Goal: Task Accomplishment & Management: Use online tool/utility

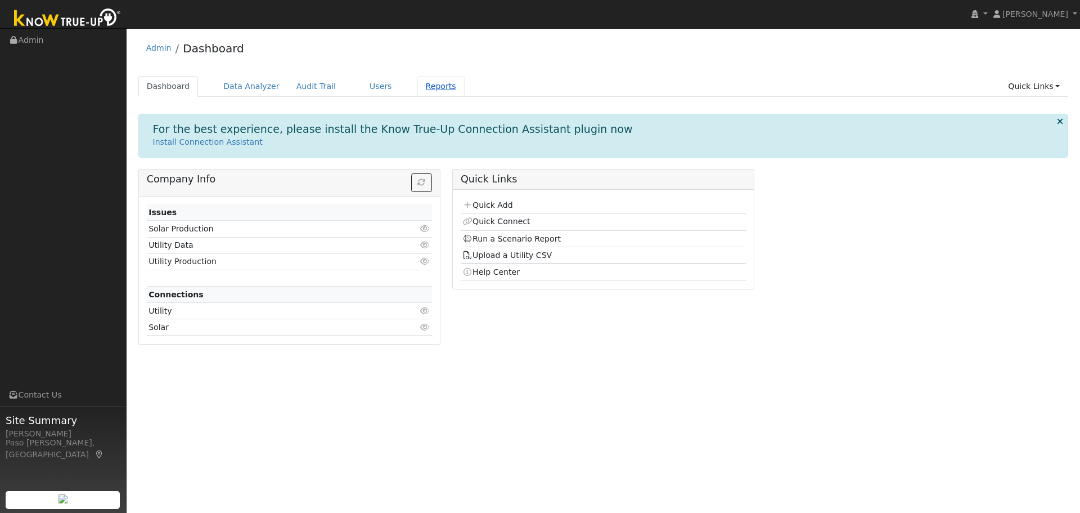
click at [417, 87] on link "Reports" at bounding box center [440, 86] width 47 height 21
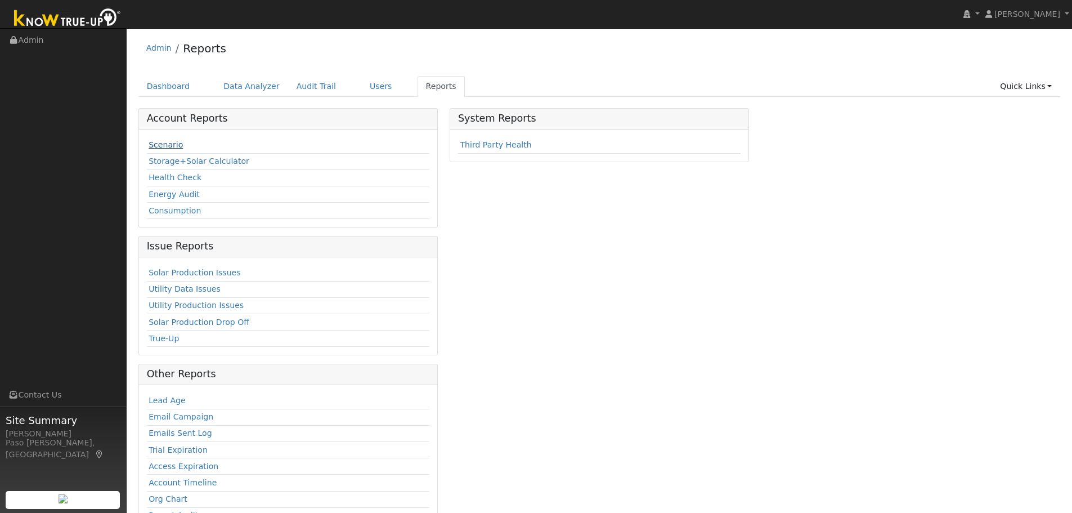
click at [164, 146] on link "Scenario" at bounding box center [166, 144] width 34 height 9
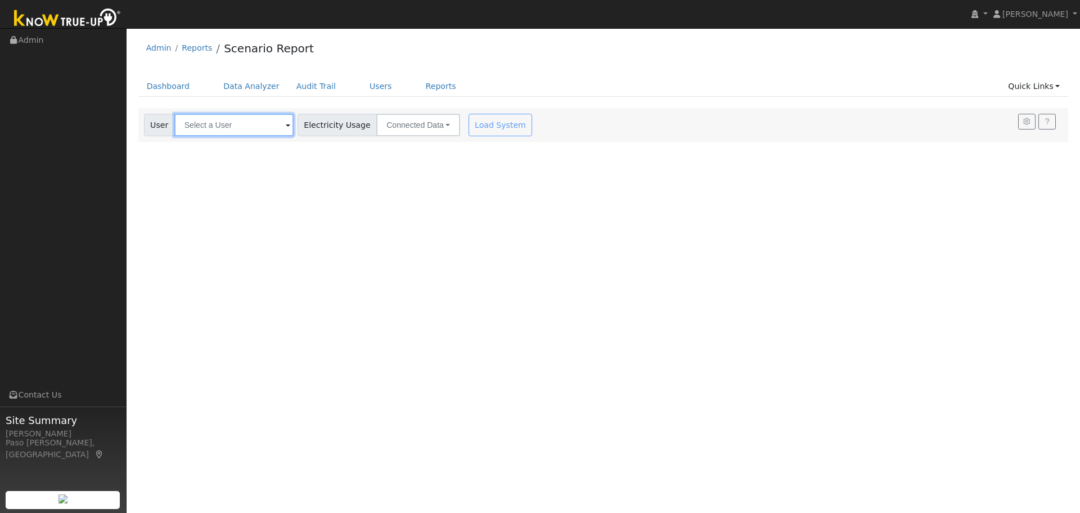
click at [221, 128] on input "text" at bounding box center [233, 125] width 119 height 23
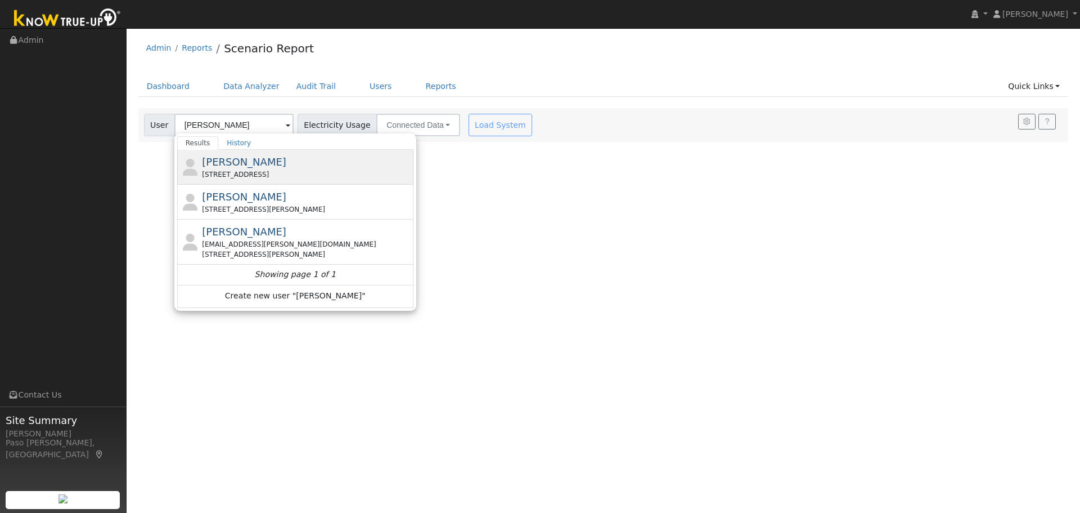
click at [230, 164] on span "Martine Imboden" at bounding box center [244, 162] width 84 height 12
type input "Martine Imboden"
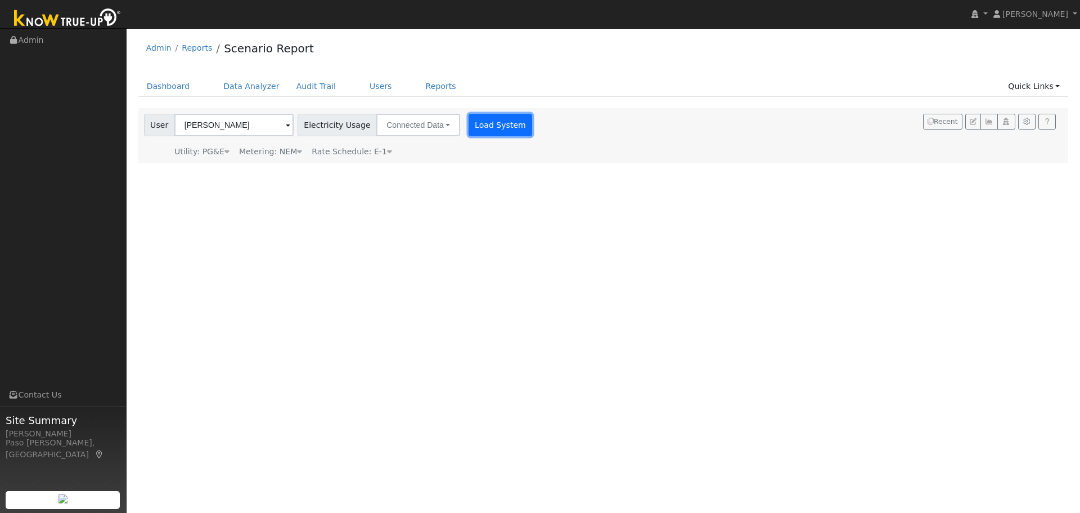
click at [488, 123] on button "Load System" at bounding box center [501, 125] width 64 height 23
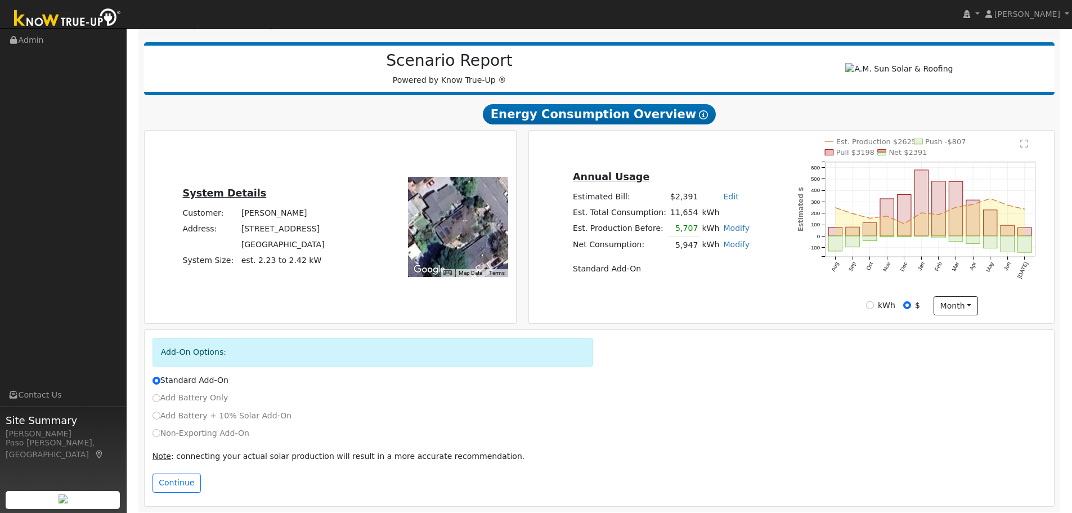
scroll to position [136, 0]
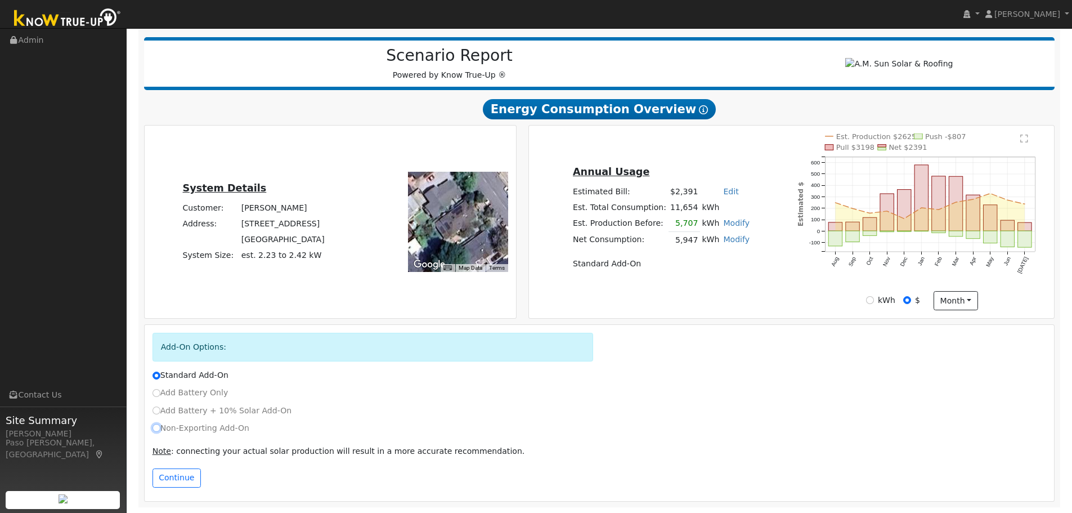
click at [158, 428] on input "Non-Exporting Add-On" at bounding box center [156, 428] width 8 height 8
radio input "true"
radio input "false"
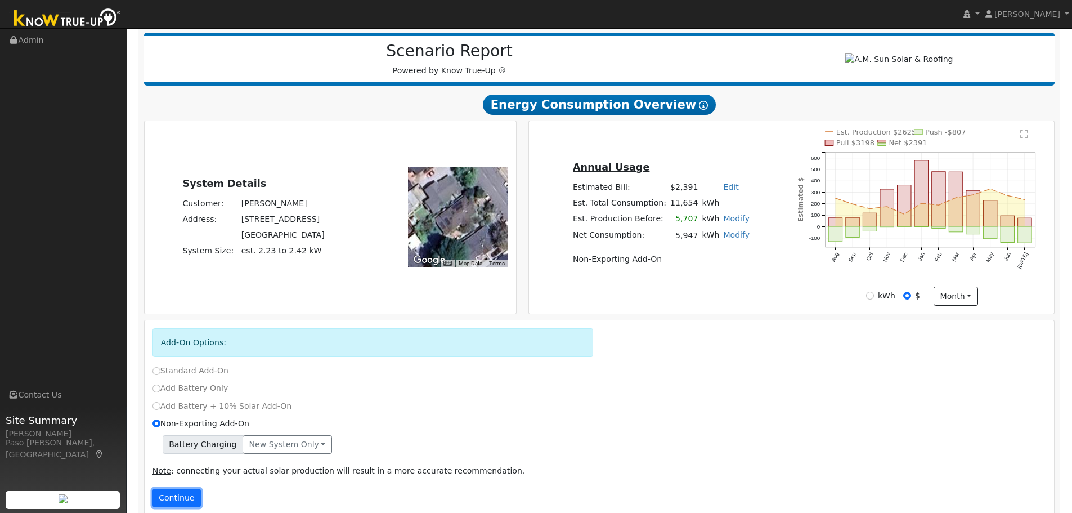
click at [167, 495] on button "Continue" at bounding box center [176, 497] width 48 height 19
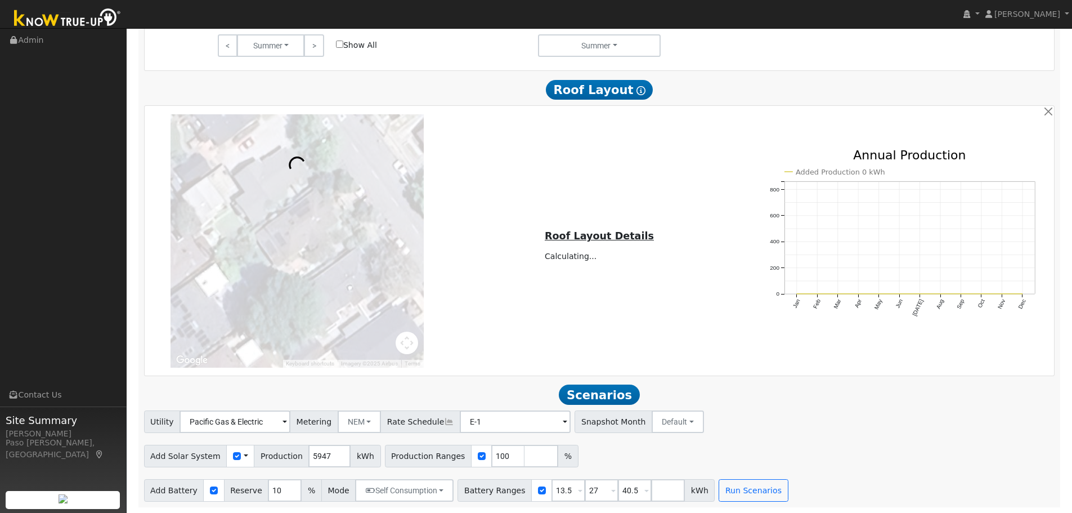
scroll to position [802, 0]
click at [325, 456] on input "5948" at bounding box center [329, 455] width 42 height 23
drag, startPoint x: 322, startPoint y: 456, endPoint x: 288, endPoint y: 459, distance: 33.8
click at [288, 459] on div "Add Solar System Use CSV Data Production 5948 kWh" at bounding box center [262, 455] width 237 height 23
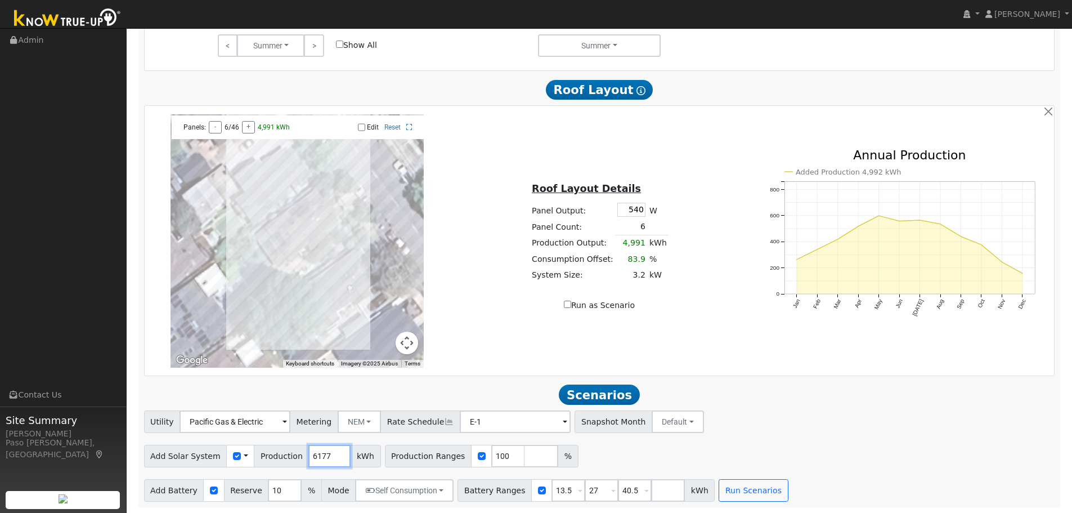
type input "6177"
drag, startPoint x: 619, startPoint y: 491, endPoint x: 552, endPoint y: 486, distance: 67.1
click at [552, 487] on div "Battery Ranges 13.5 Overrides Reserve % Mode None None Self Consumption Peak Sa…" at bounding box center [585, 490] width 257 height 23
click at [685, 486] on button "Run Scenarios" at bounding box center [719, 490] width 69 height 23
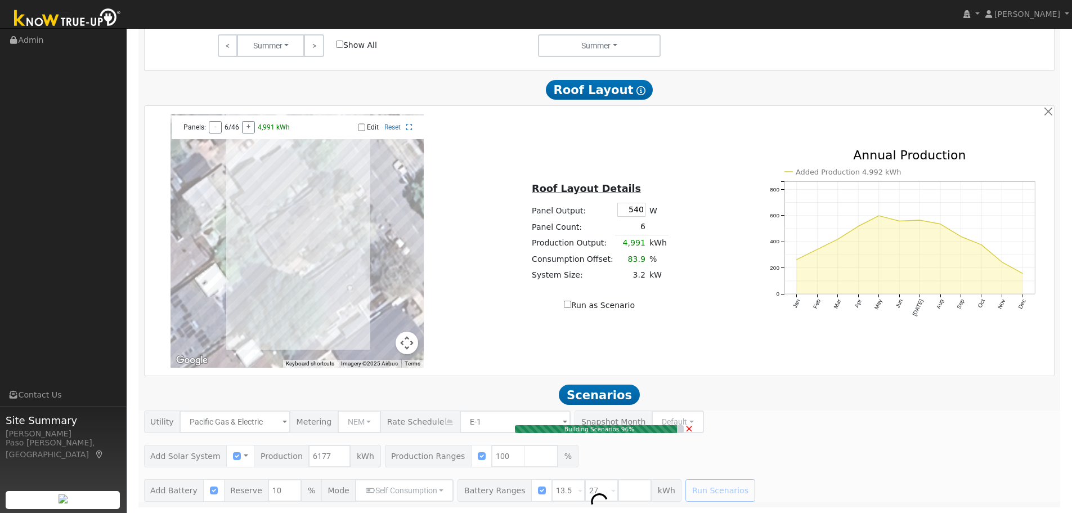
type input "4.1"
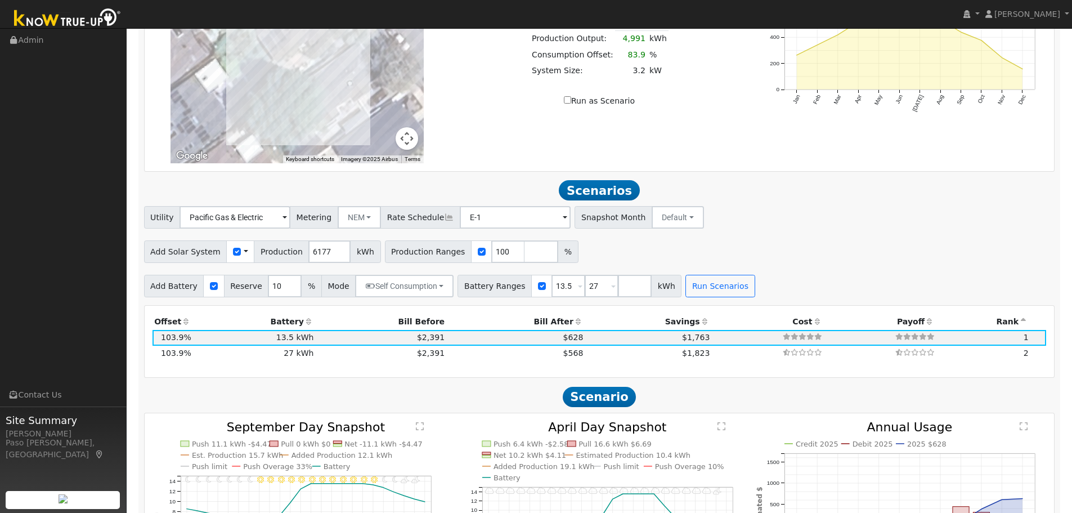
scroll to position [927, 0]
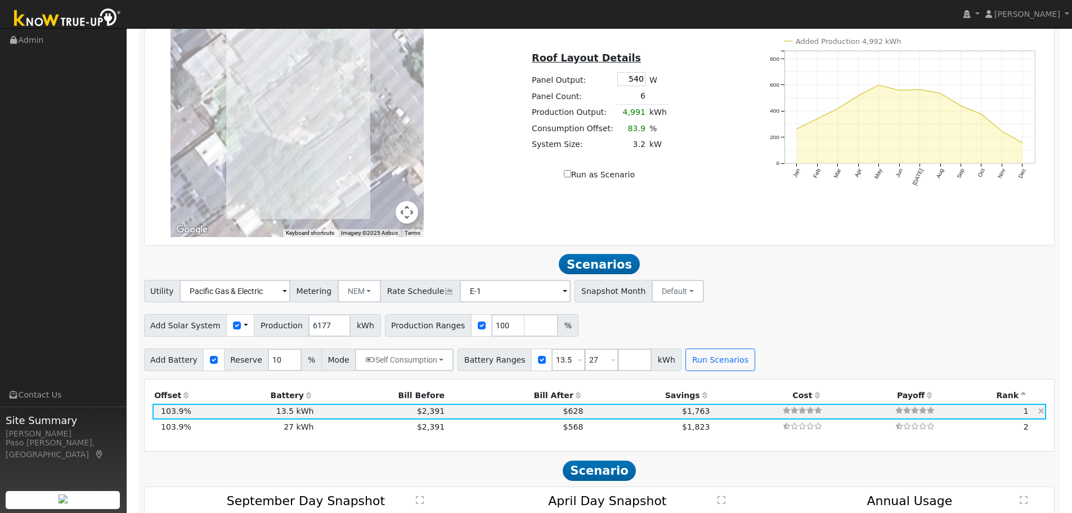
click at [473, 417] on td "$628" at bounding box center [516, 411] width 138 height 16
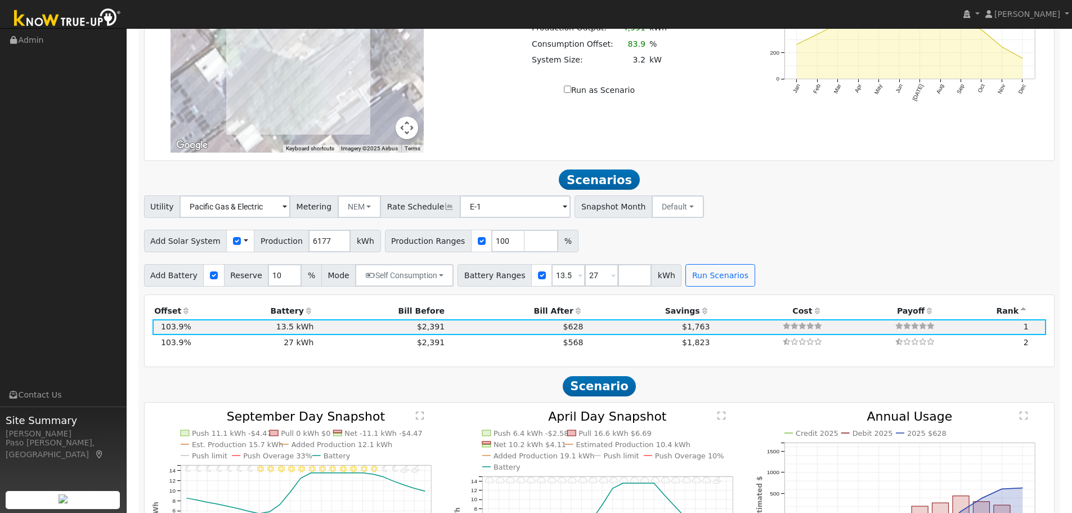
scroll to position [1039, 0]
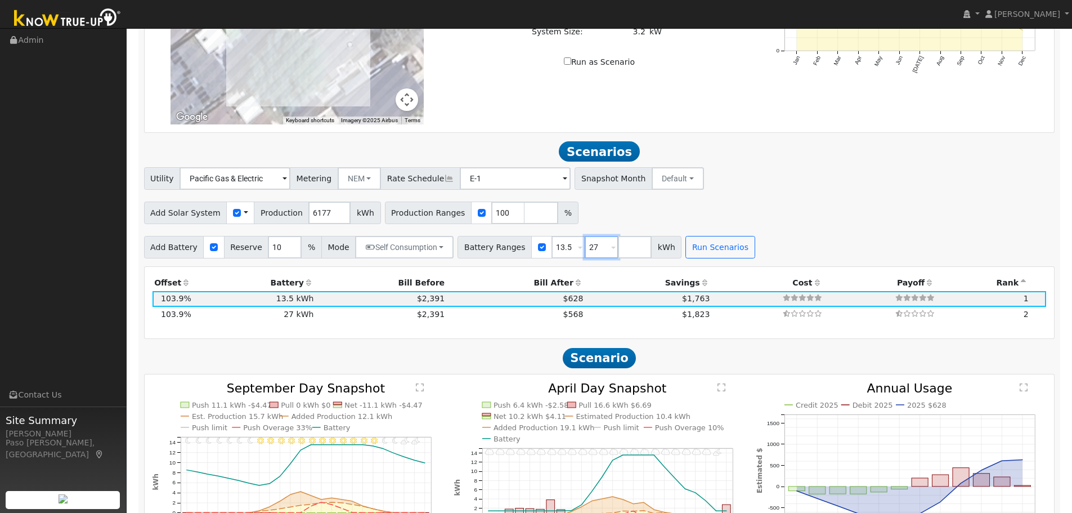
drag, startPoint x: 587, startPoint y: 254, endPoint x: 551, endPoint y: 253, distance: 36.0
click at [551, 253] on div "Battery Ranges 13.5 Overrides Reserve % Mode None None Self Consumption Peak Sa…" at bounding box center [569, 247] width 224 height 23
click at [750, 235] on div "Utility Pacific Gas & Electric Metering NEM NEM NBT Rate Schedule E-1 - None - …" at bounding box center [599, 212] width 923 height 91
click at [689, 258] on button "Run Scenarios" at bounding box center [686, 247] width 69 height 23
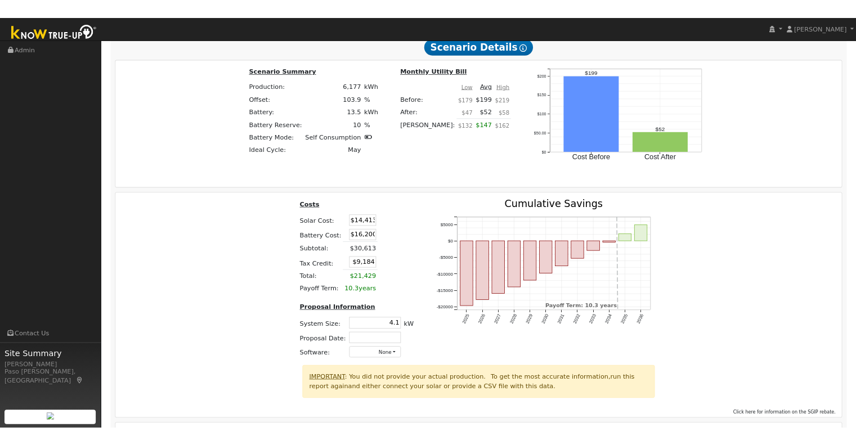
scroll to position [1518, 0]
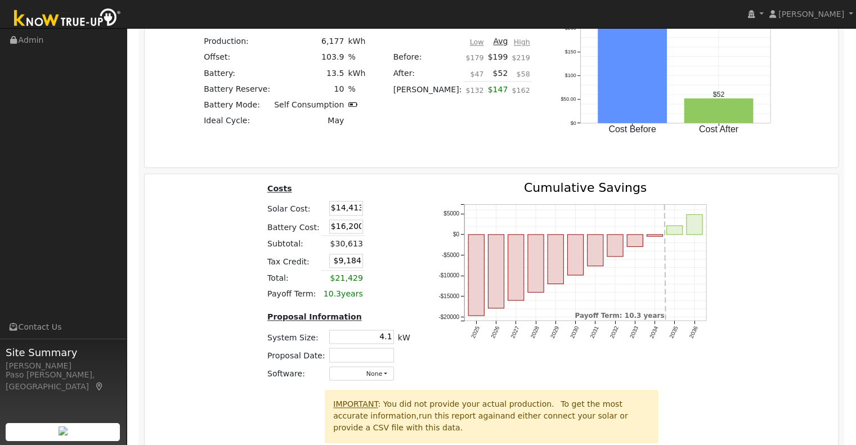
drag, startPoint x: 367, startPoint y: 341, endPoint x: 512, endPoint y: 341, distance: 145.1
click at [511, 347] on div "Costs Solar Cost: $14,413 Battery Cost: $16,200 Subtotal: $30,613 Tax Credit: $…" at bounding box center [492, 286] width 702 height 208
type input "4.3"
type input "$15,050"
type input "$9,375"
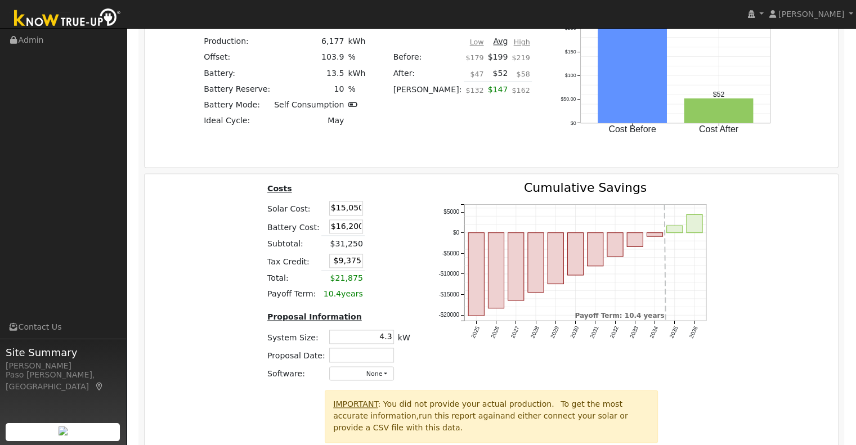
drag, startPoint x: 329, startPoint y: 211, endPoint x: 421, endPoint y: 201, distance: 92.8
click at [421, 212] on div "Costs Solar Cost: $15,050 Battery Cost: $16,200 Subtotal: $31,250 Tax Credit: $…" at bounding box center [492, 286] width 702 height 208
type input "$15,461"
type input "$9,498"
drag, startPoint x: 329, startPoint y: 228, endPoint x: 505, endPoint y: 231, distance: 175.5
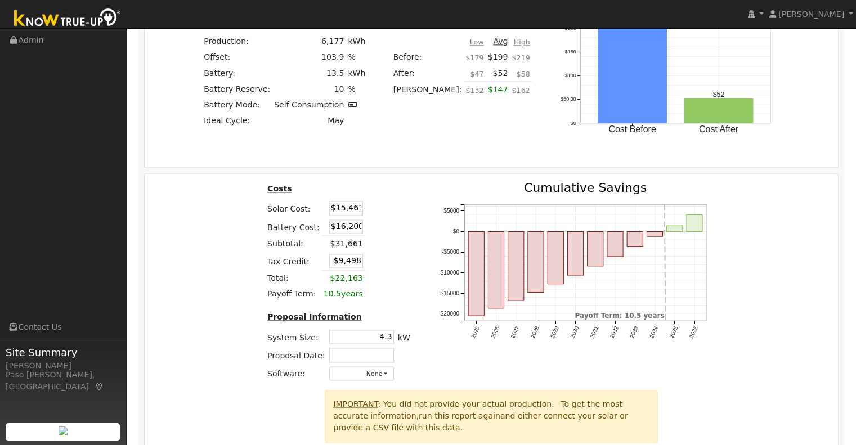
click at [499, 240] on div "Costs Solar Cost: $15,461 Battery Cost: $16,200 Subtotal: $31,661 Tax Credit: $…" at bounding box center [492, 286] width 702 height 208
type input "$12,577"
click at [217, 260] on div "Costs Solar Cost: $15,461 Battery Cost: $12,577 Subtotal: $31,661 Tax Credit: $…" at bounding box center [492, 286] width 702 height 208
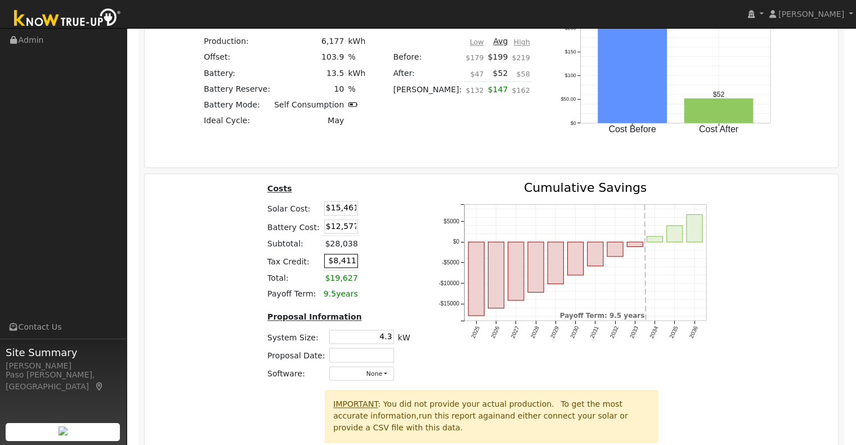
drag, startPoint x: 342, startPoint y: 263, endPoint x: 331, endPoint y: 264, distance: 11.3
click at [331, 264] on input "$8,411" at bounding box center [341, 261] width 34 height 14
type input "$9,011"
click at [257, 262] on div "Costs Solar Cost: $15,461 Battery Cost: $12,577 Subtotal: $28,038 Tax Credit: $…" at bounding box center [492, 286] width 702 height 208
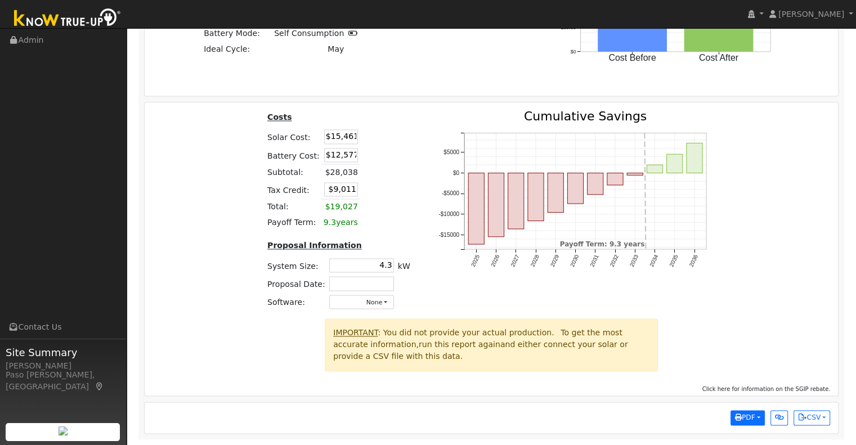
click at [745, 418] on span "PDF" at bounding box center [745, 417] width 20 height 8
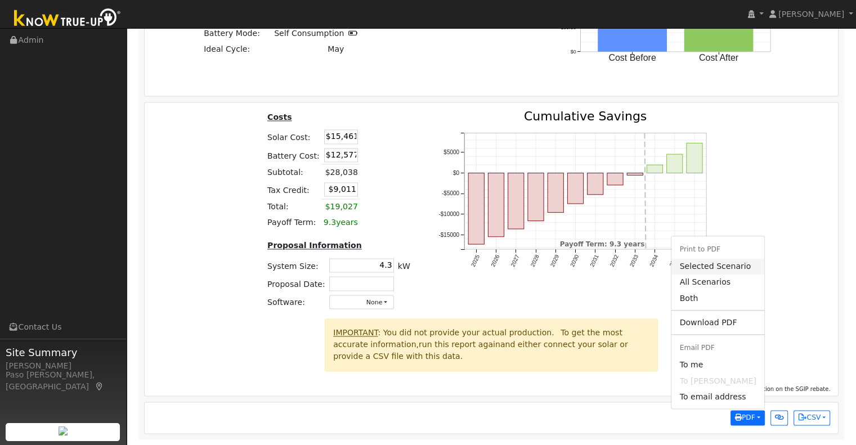
click at [727, 267] on link "Selected Scenario" at bounding box center [717, 267] width 92 height 16
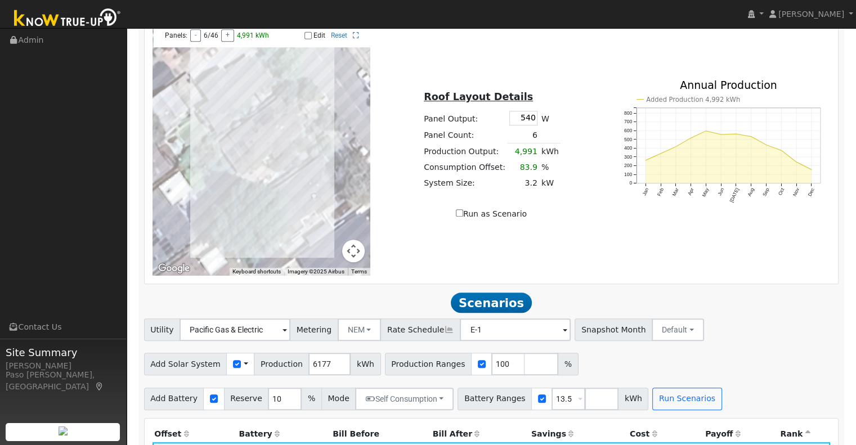
scroll to position [691, 0]
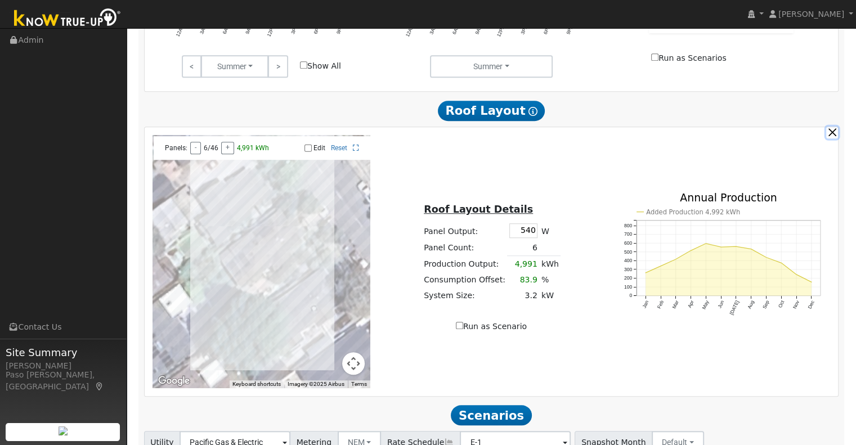
click at [833, 137] on button "button" at bounding box center [832, 133] width 12 height 12
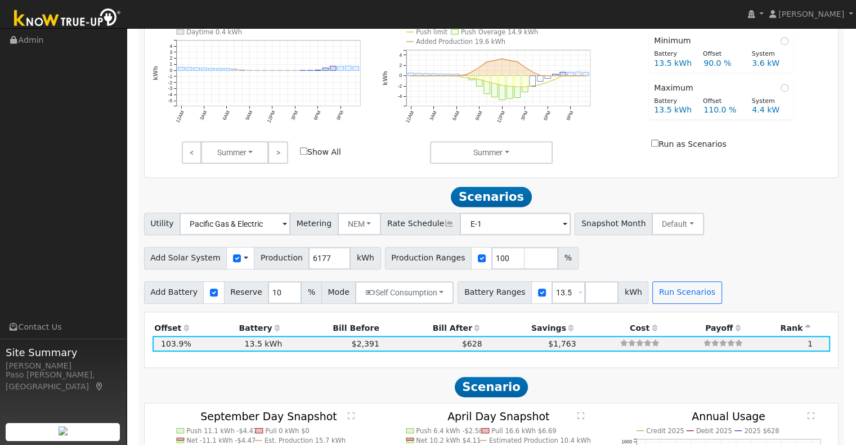
scroll to position [466, 0]
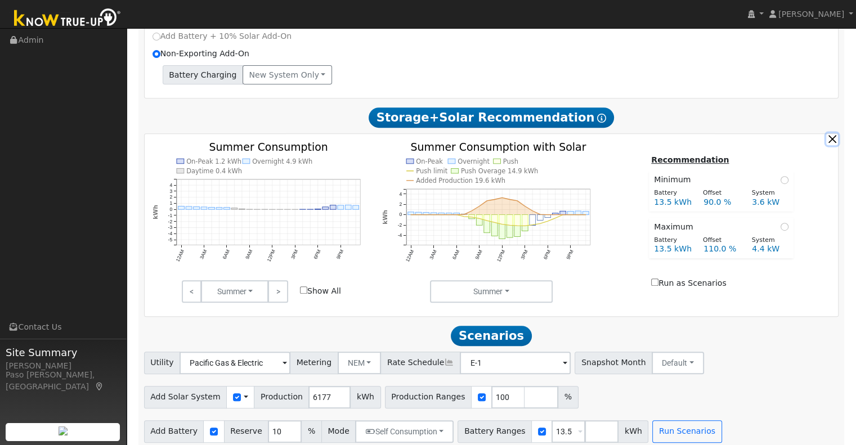
click at [837, 145] on button "button" at bounding box center [832, 139] width 12 height 12
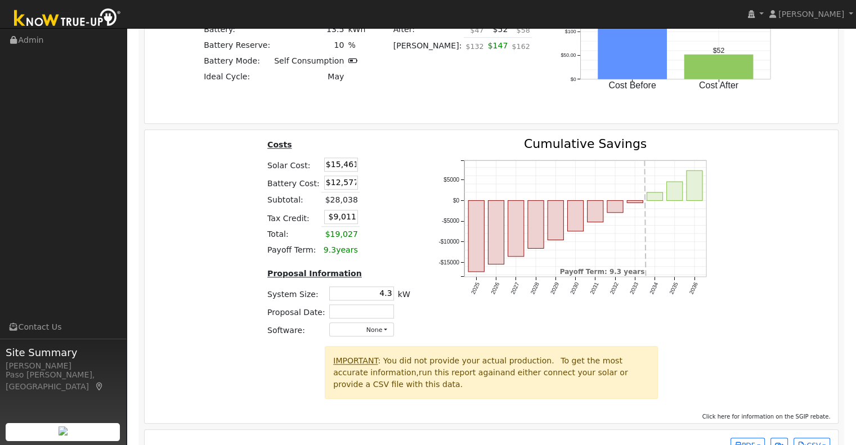
scroll to position [1105, 0]
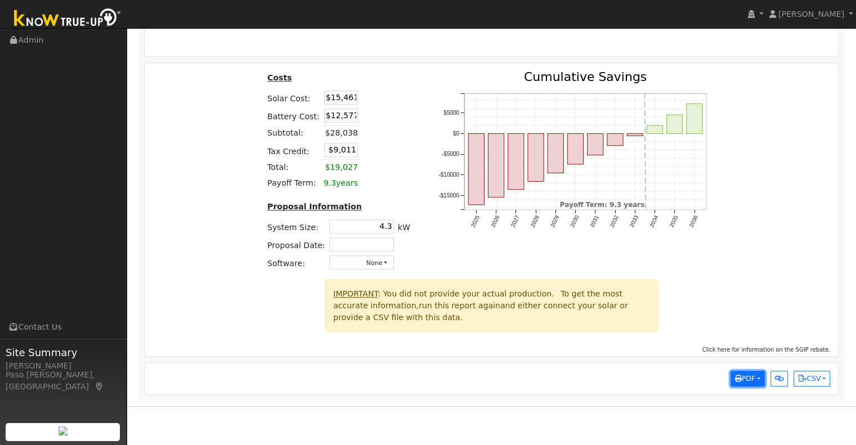
click at [736, 378] on icon "button" at bounding box center [738, 378] width 7 height 7
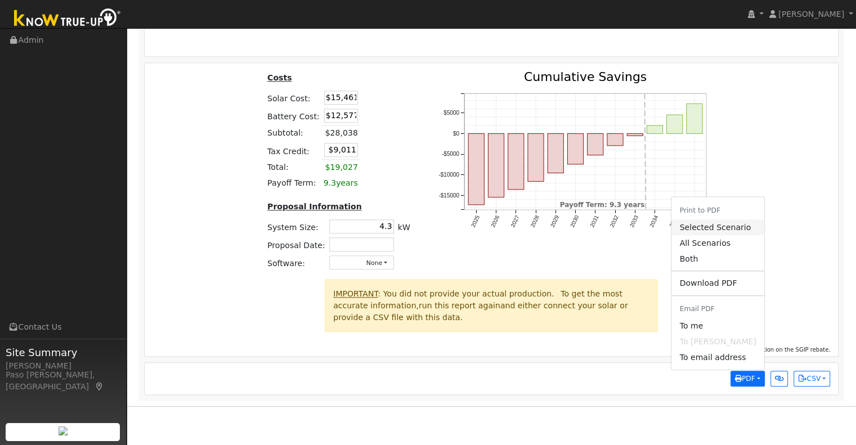
click at [723, 227] on link "Selected Scenario" at bounding box center [717, 227] width 92 height 16
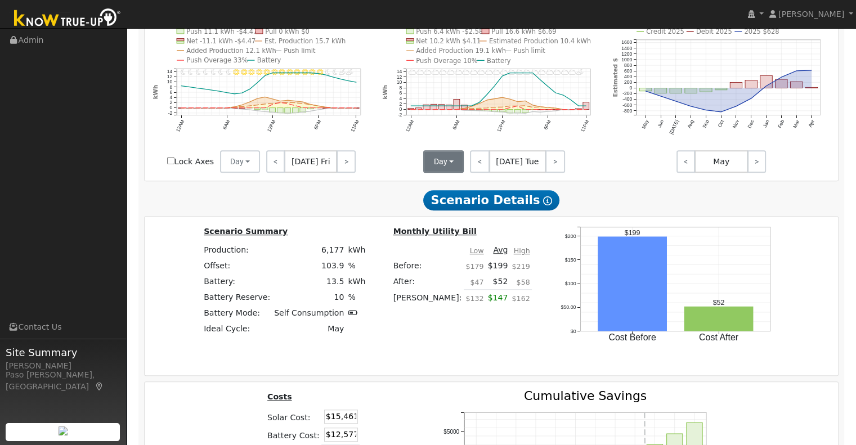
scroll to position [336, 0]
